Goal: Communication & Community: Participate in discussion

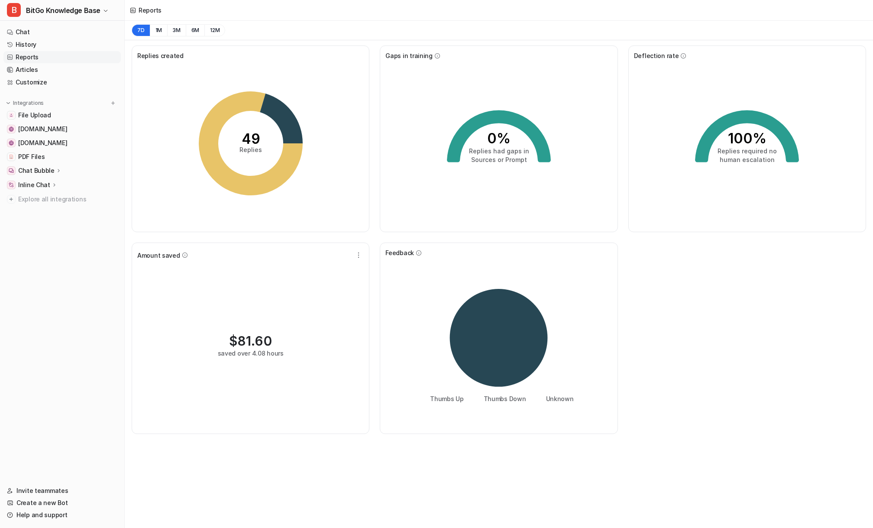
click at [391, 28] on div "7D 1M 3M 6M 12M" at bounding box center [499, 30] width 748 height 19
click at [33, 33] on link "Chat" at bounding box center [61, 32] width 117 height 12
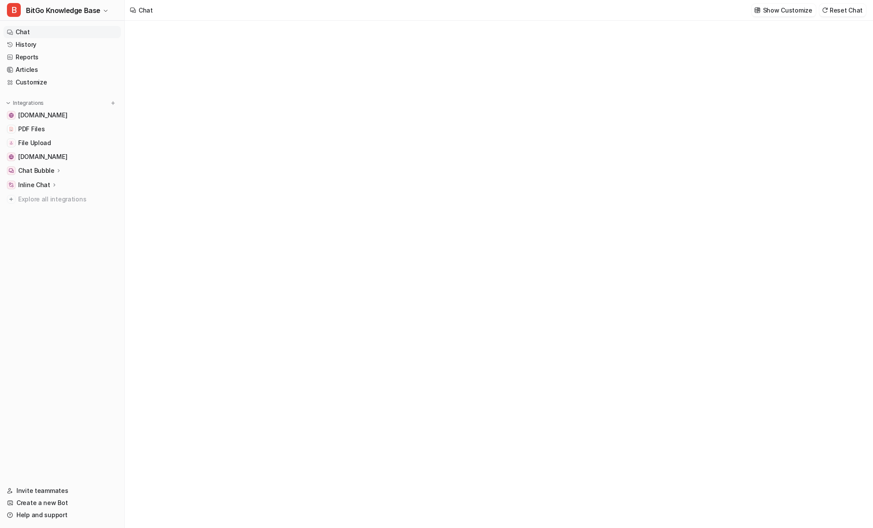
type textarea "**********"
